Goal: Navigation & Orientation: Understand site structure

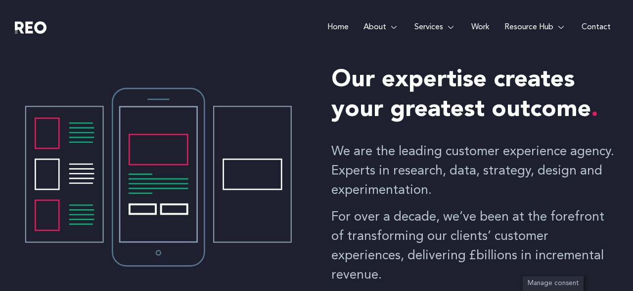
scroll to position [409, 0]
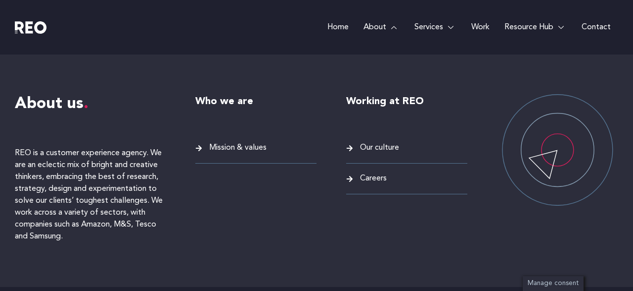
click at [389, 27] on link "About" at bounding box center [381, 27] width 51 height 54
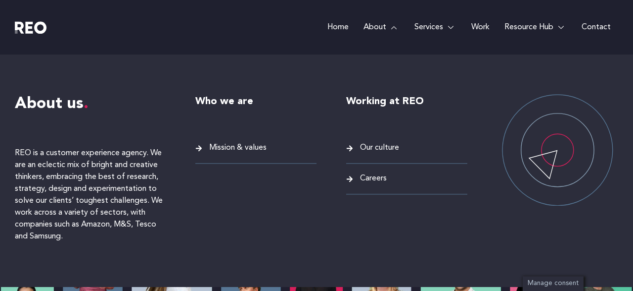
scroll to position [0, 0]
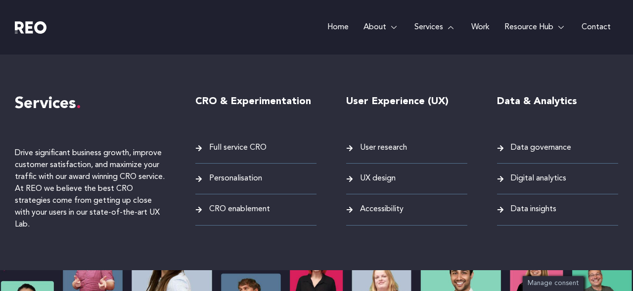
click at [438, 31] on link "Services" at bounding box center [435, 27] width 57 height 54
click at [251, 151] on span "Full service CRO" at bounding box center [237, 147] width 60 height 13
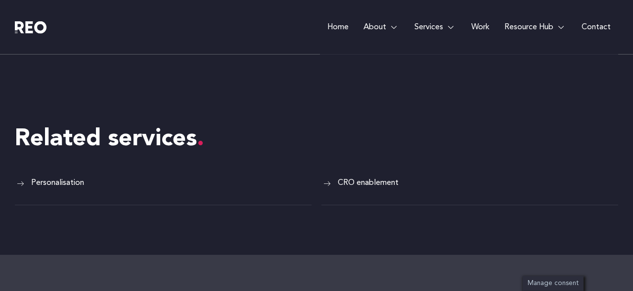
scroll to position [3055, 0]
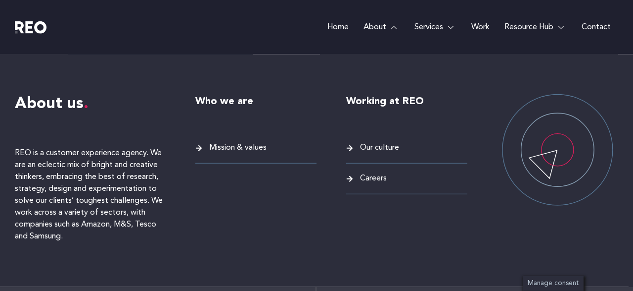
click at [377, 150] on span "Our culture" at bounding box center [379, 147] width 42 height 13
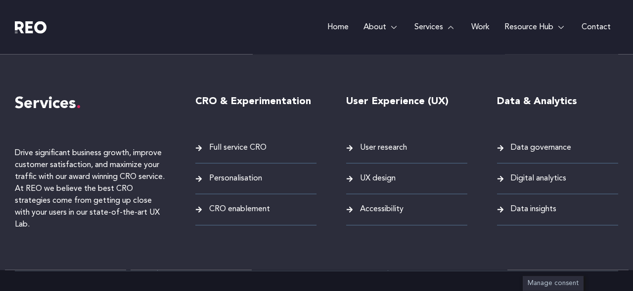
scroll to position [825, 0]
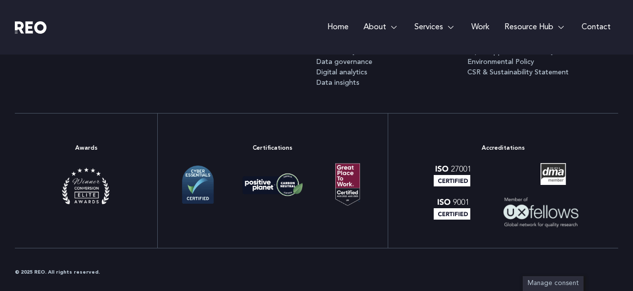
click at [478, 25] on link "Work" at bounding box center [480, 27] width 33 height 54
